Goal: Transaction & Acquisition: Purchase product/service

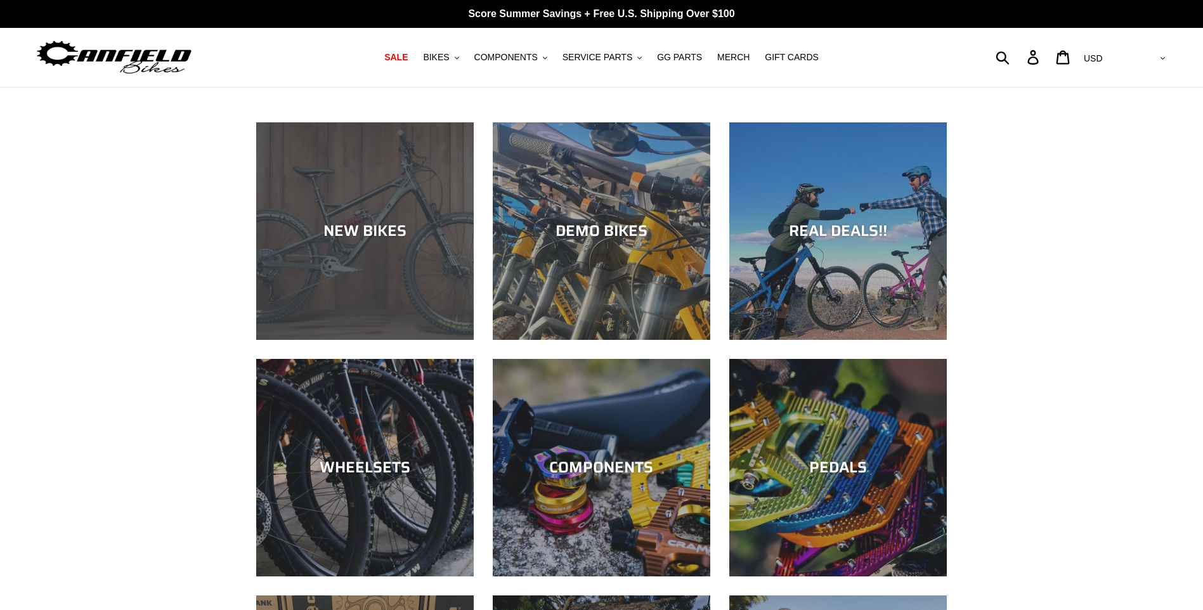
click at [351, 229] on div "NEW BIKES" at bounding box center [365, 231] width 218 height 18
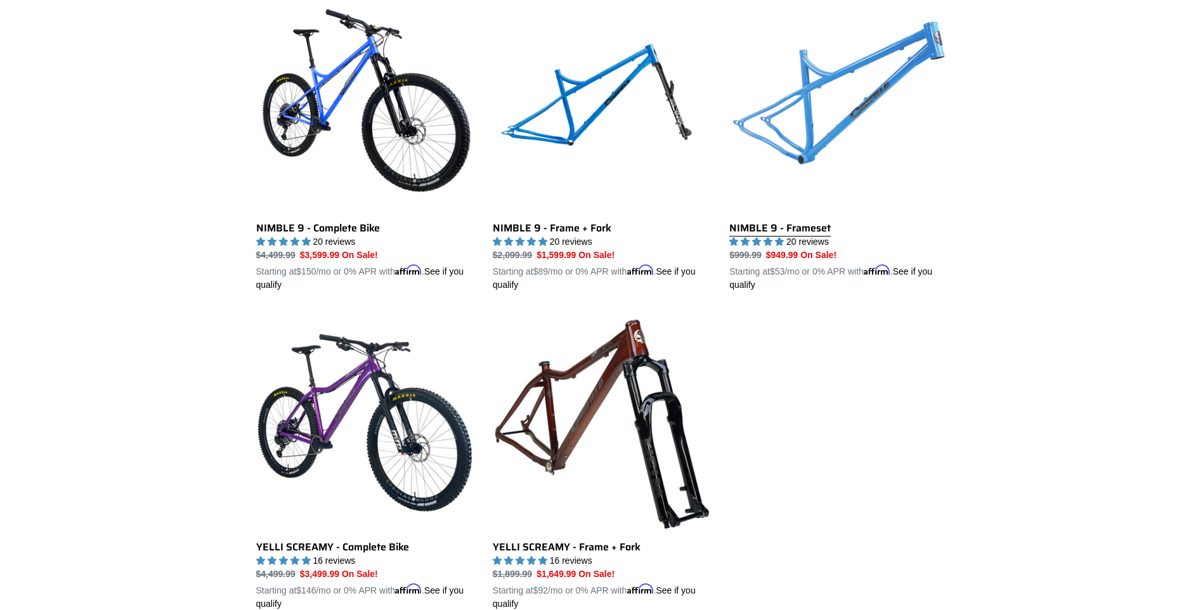
scroll to position [1840, 0]
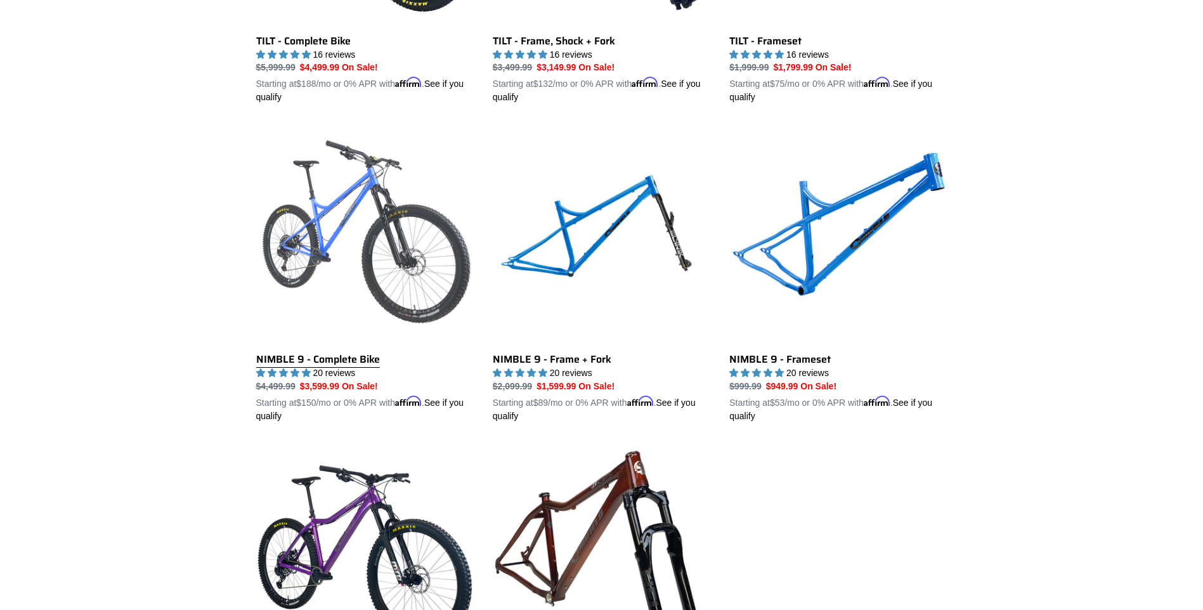
click at [332, 218] on link "NIMBLE 9 - Complete Bike" at bounding box center [365, 274] width 218 height 297
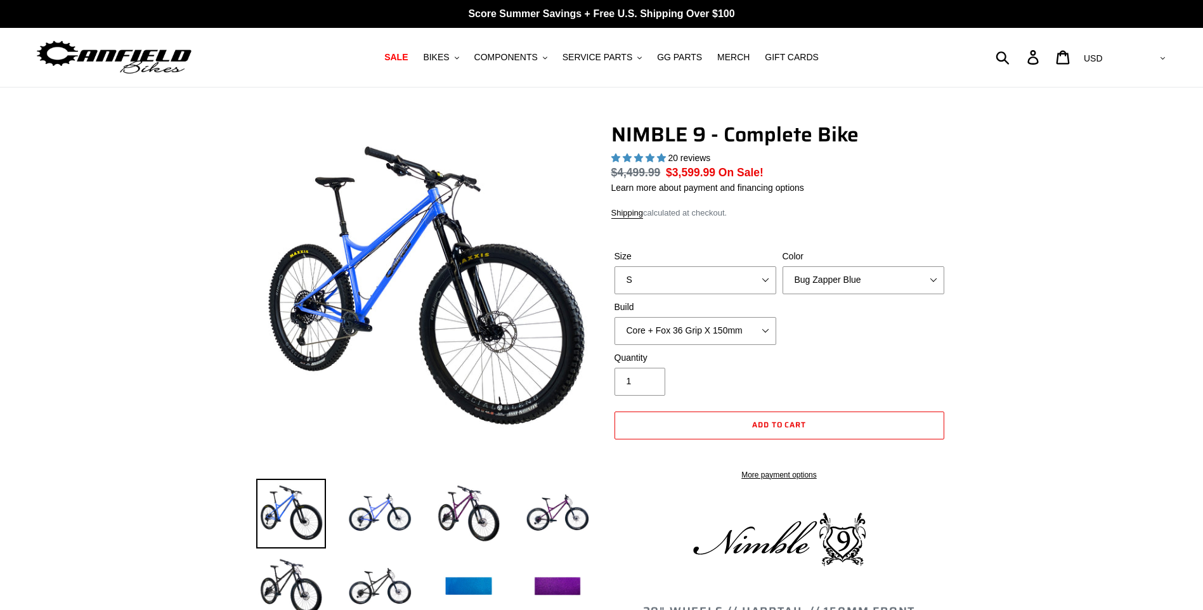
select select "highest-rating"
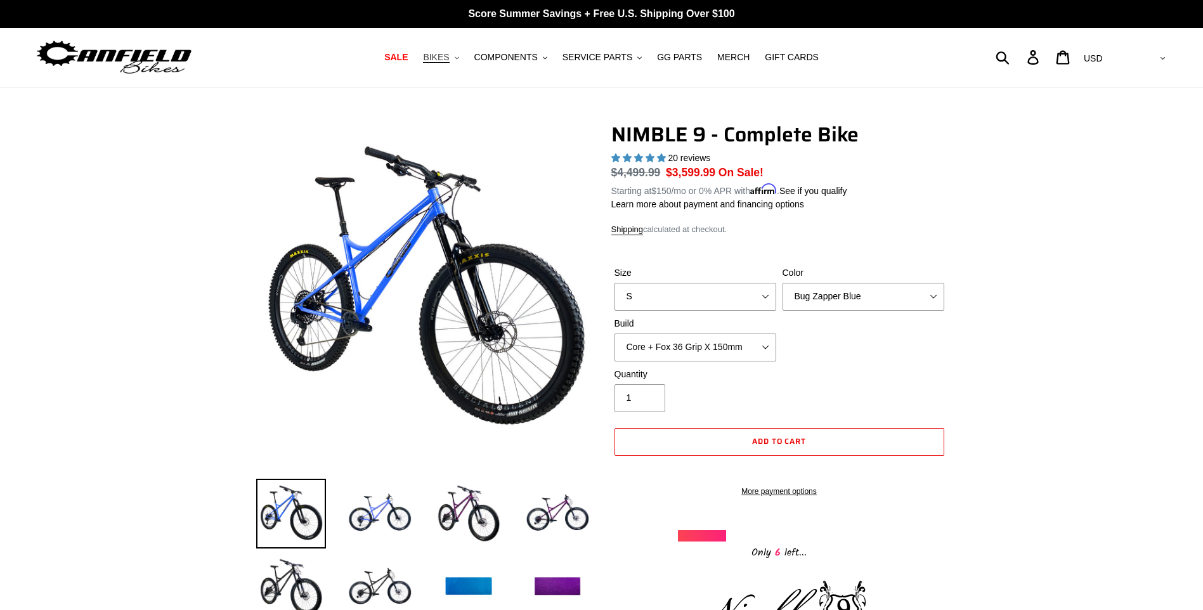
click at [449, 60] on span "BIKES" at bounding box center [436, 57] width 26 height 11
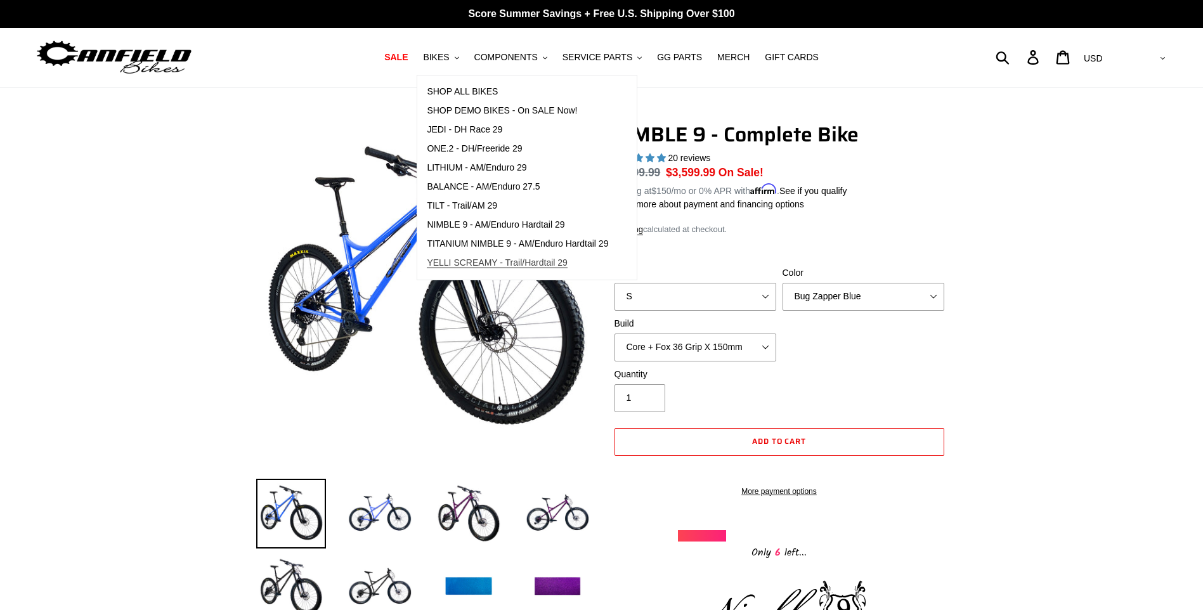
click at [487, 265] on span "YELLI SCREAMY - Trail/Hardtail 29" at bounding box center [497, 263] width 141 height 11
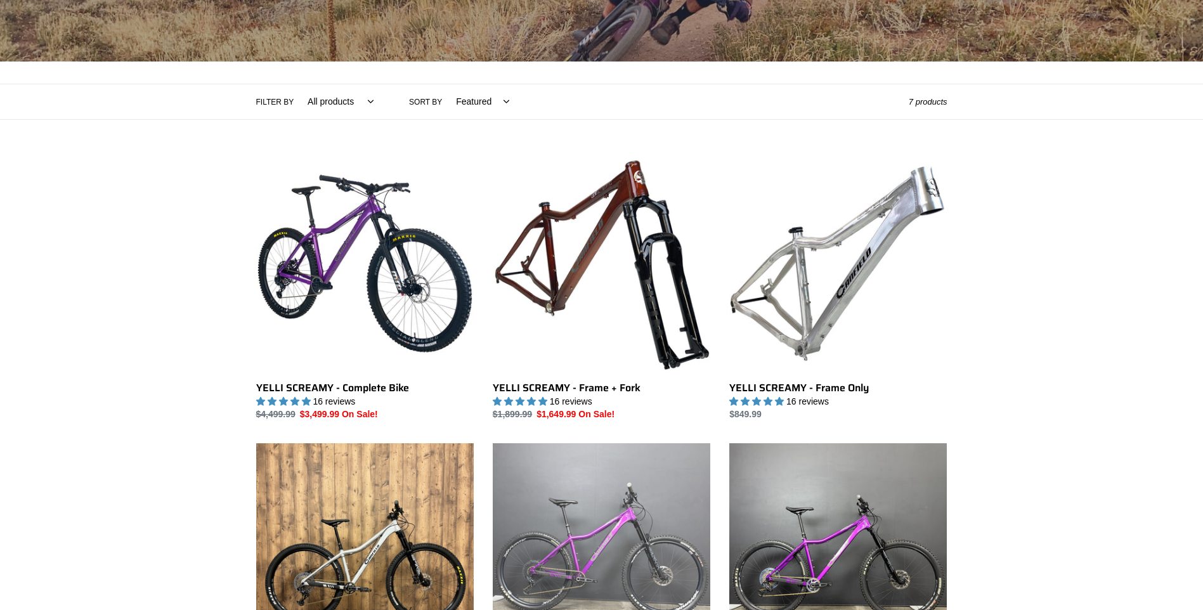
scroll to position [381, 0]
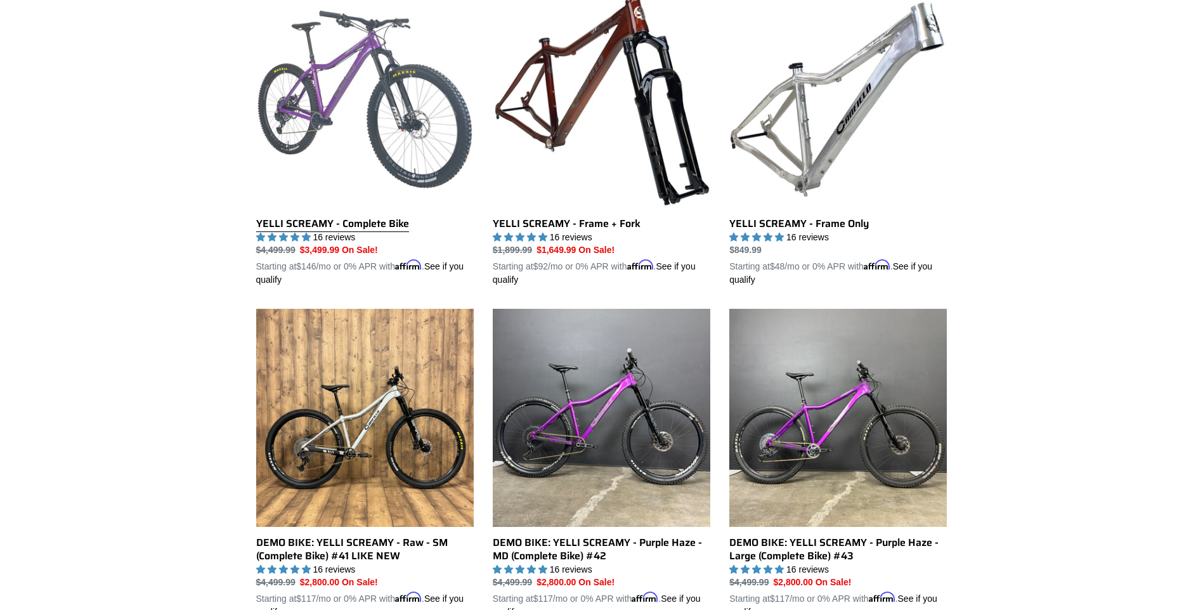
click at [391, 227] on link "YELLI SCREAMY - Complete Bike" at bounding box center [365, 138] width 218 height 297
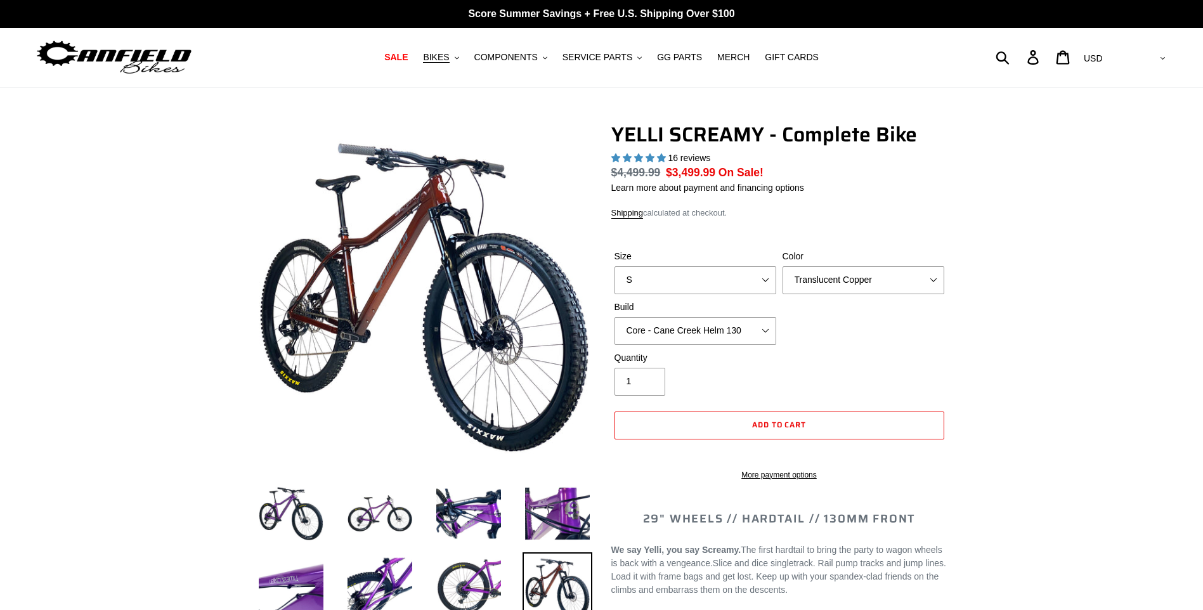
select select "highest-rating"
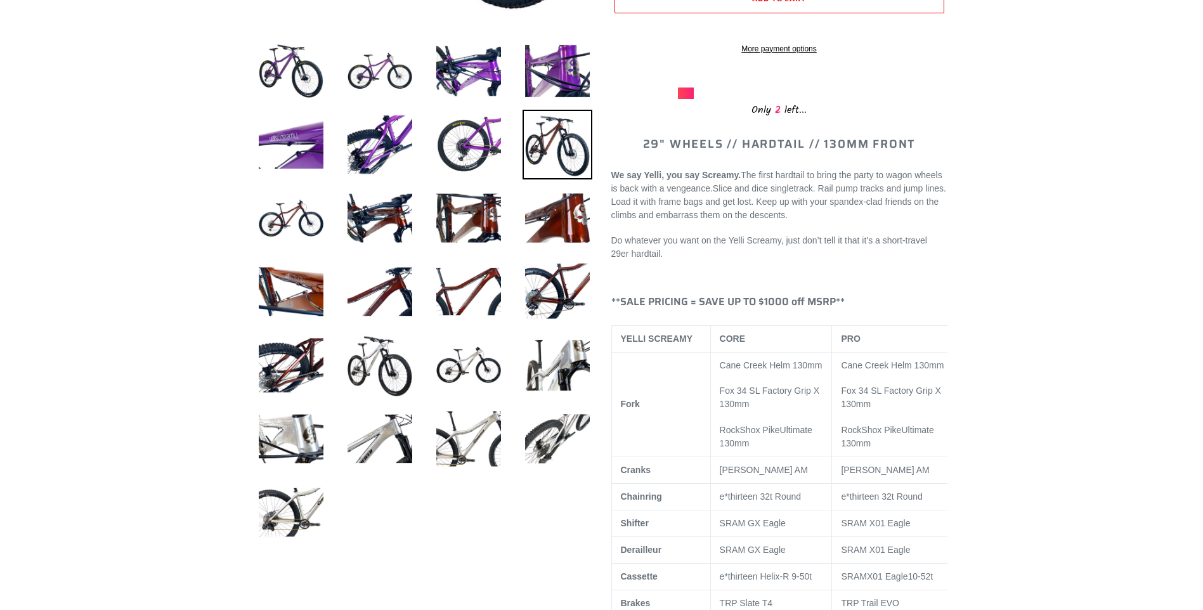
scroll to position [444, 0]
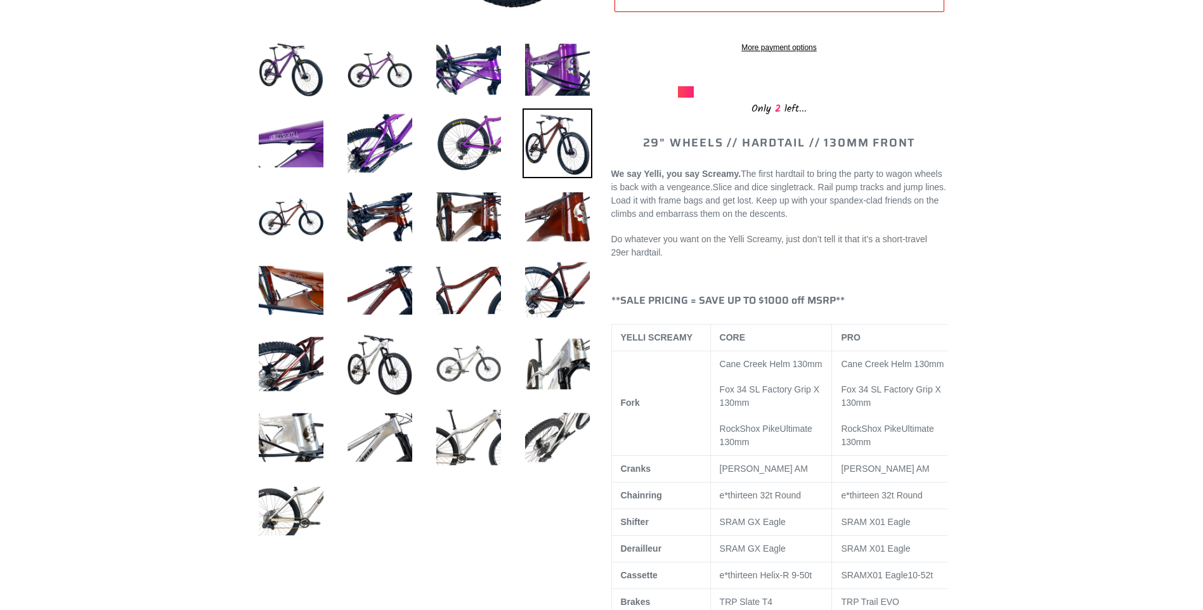
click at [462, 367] on img at bounding box center [469, 364] width 70 height 70
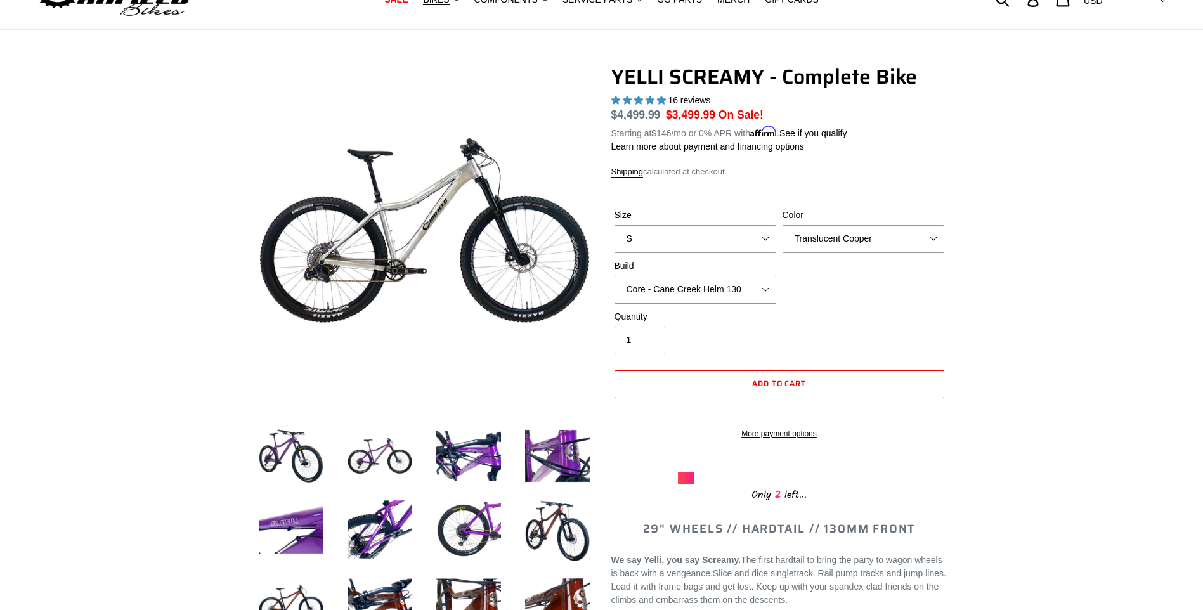
scroll to position [0, 0]
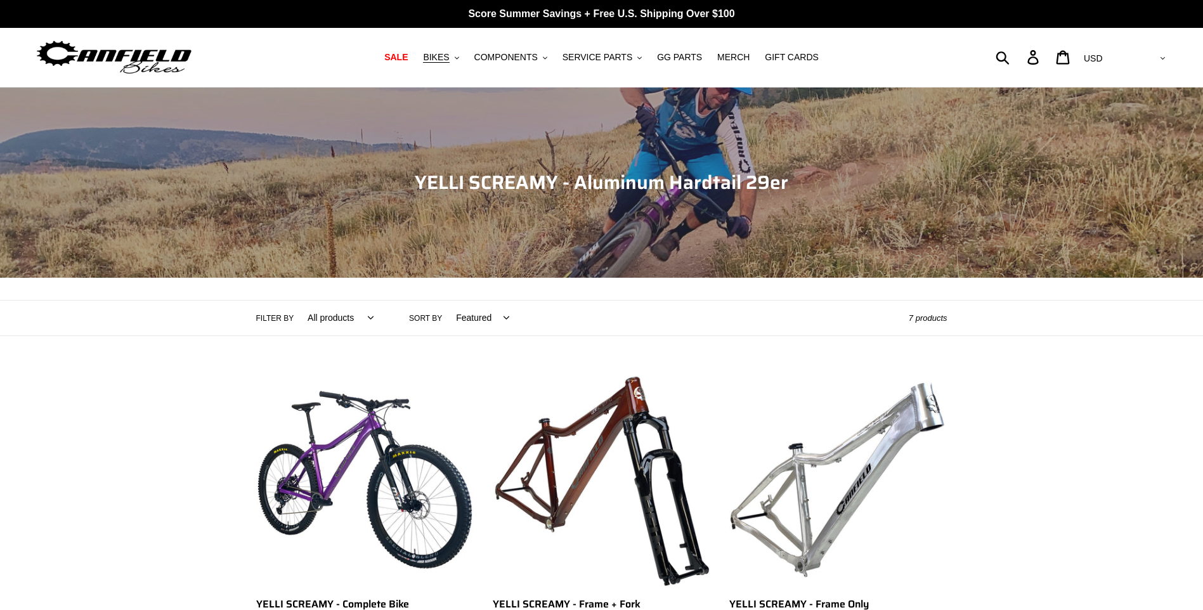
scroll to position [381, 0]
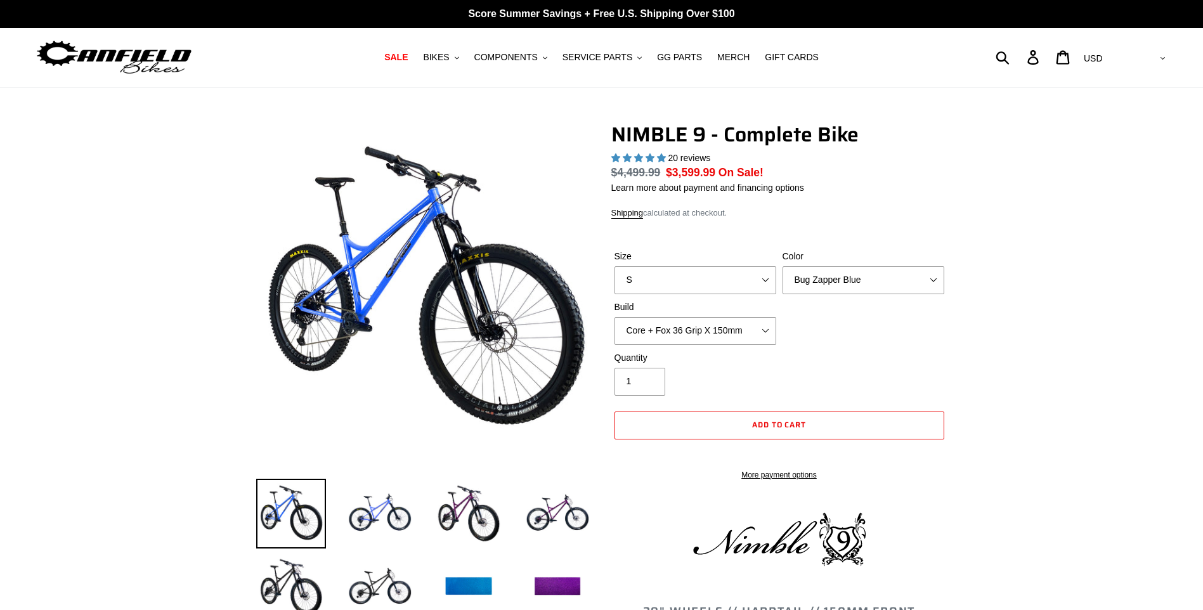
select select "highest-rating"
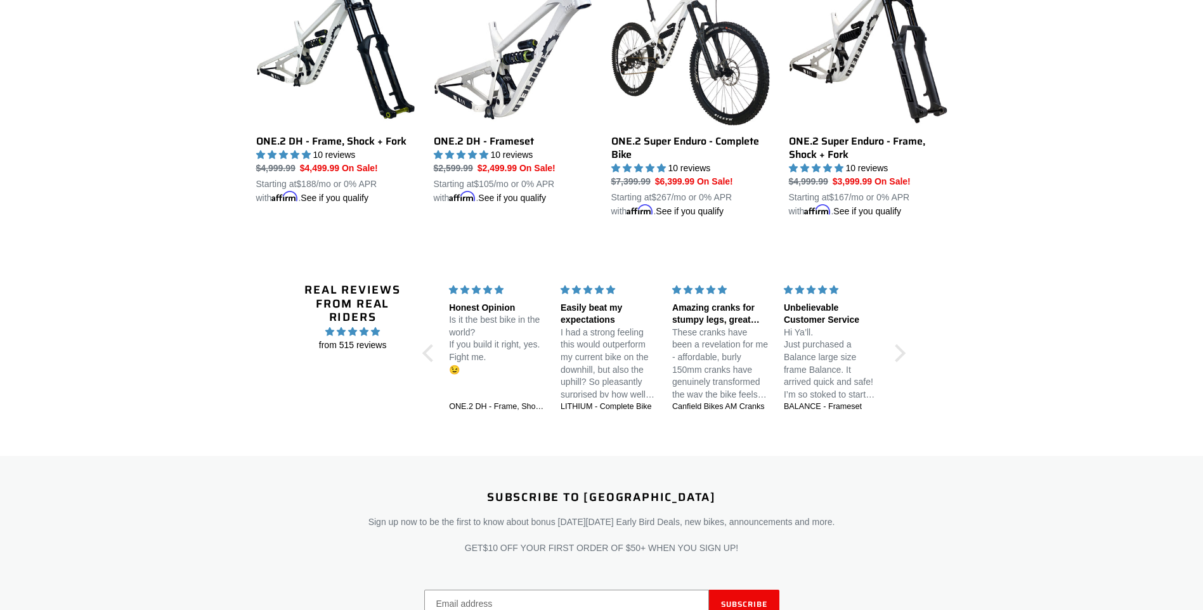
scroll to position [761, 0]
